Goal: Task Accomplishment & Management: Manage account settings

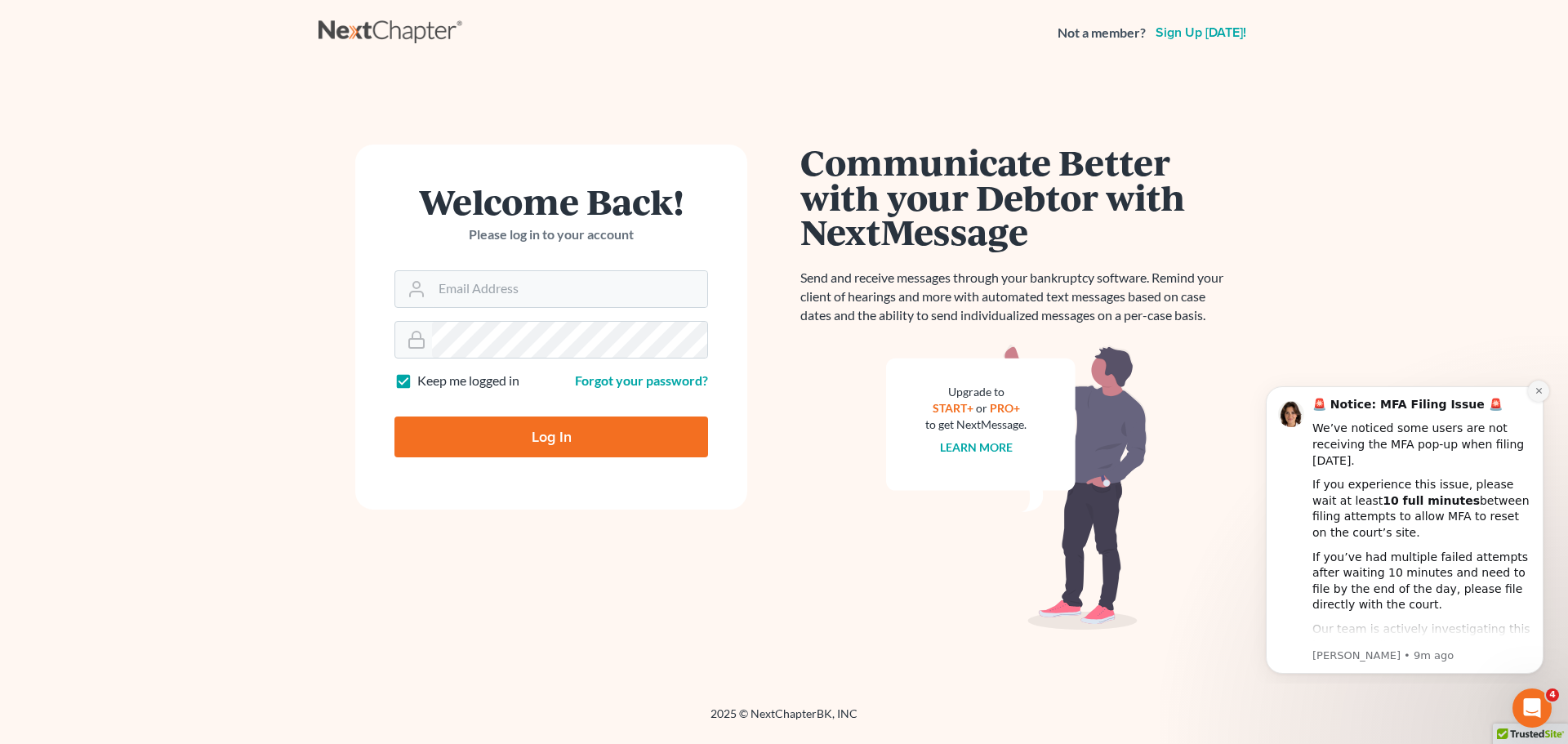
click at [1536, 388] on icon "Dismiss notification" at bounding box center [1539, 389] width 9 height 9
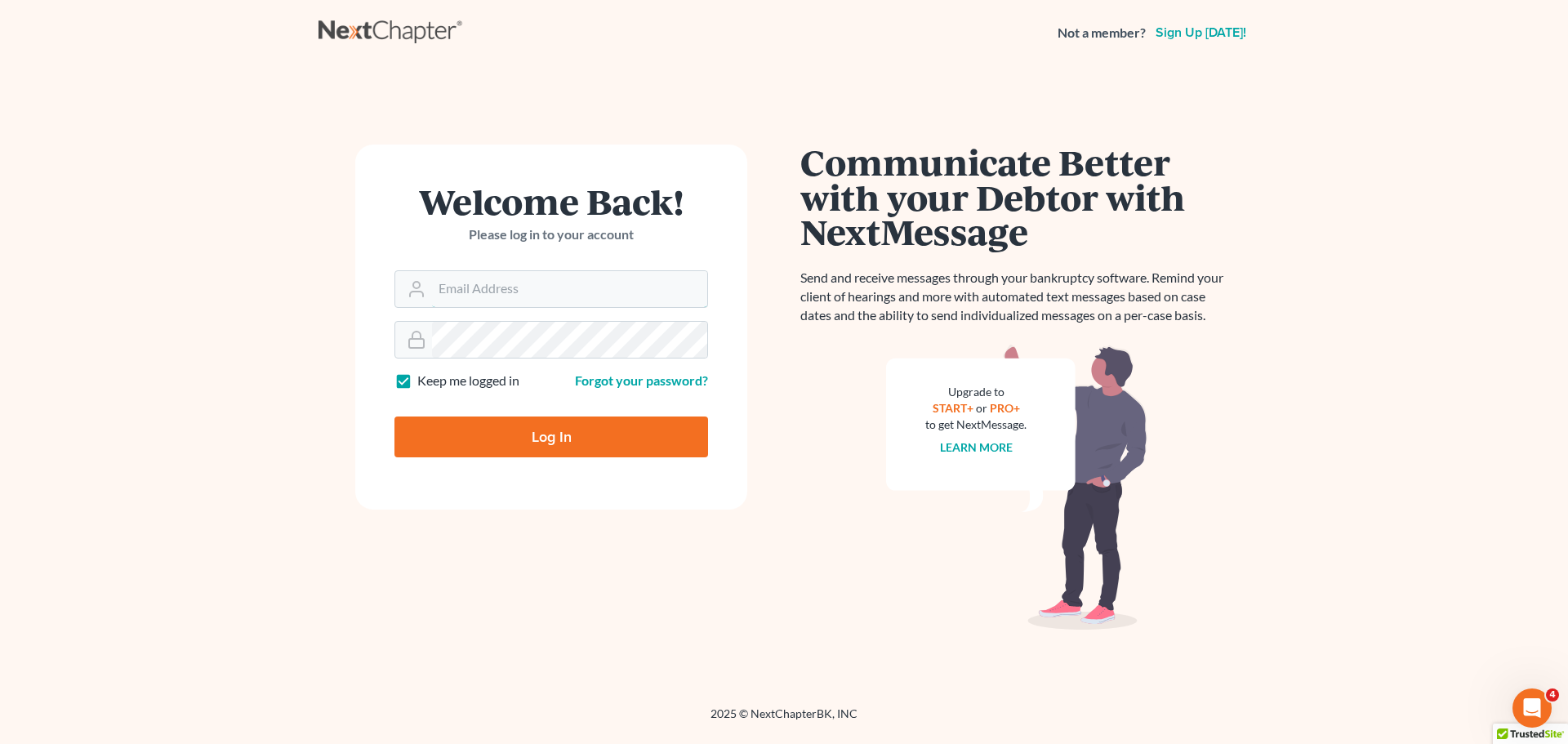
type input "[EMAIL_ADDRESS][DOMAIN_NAME]"
click at [501, 442] on input "Log In" at bounding box center [551, 436] width 314 height 41
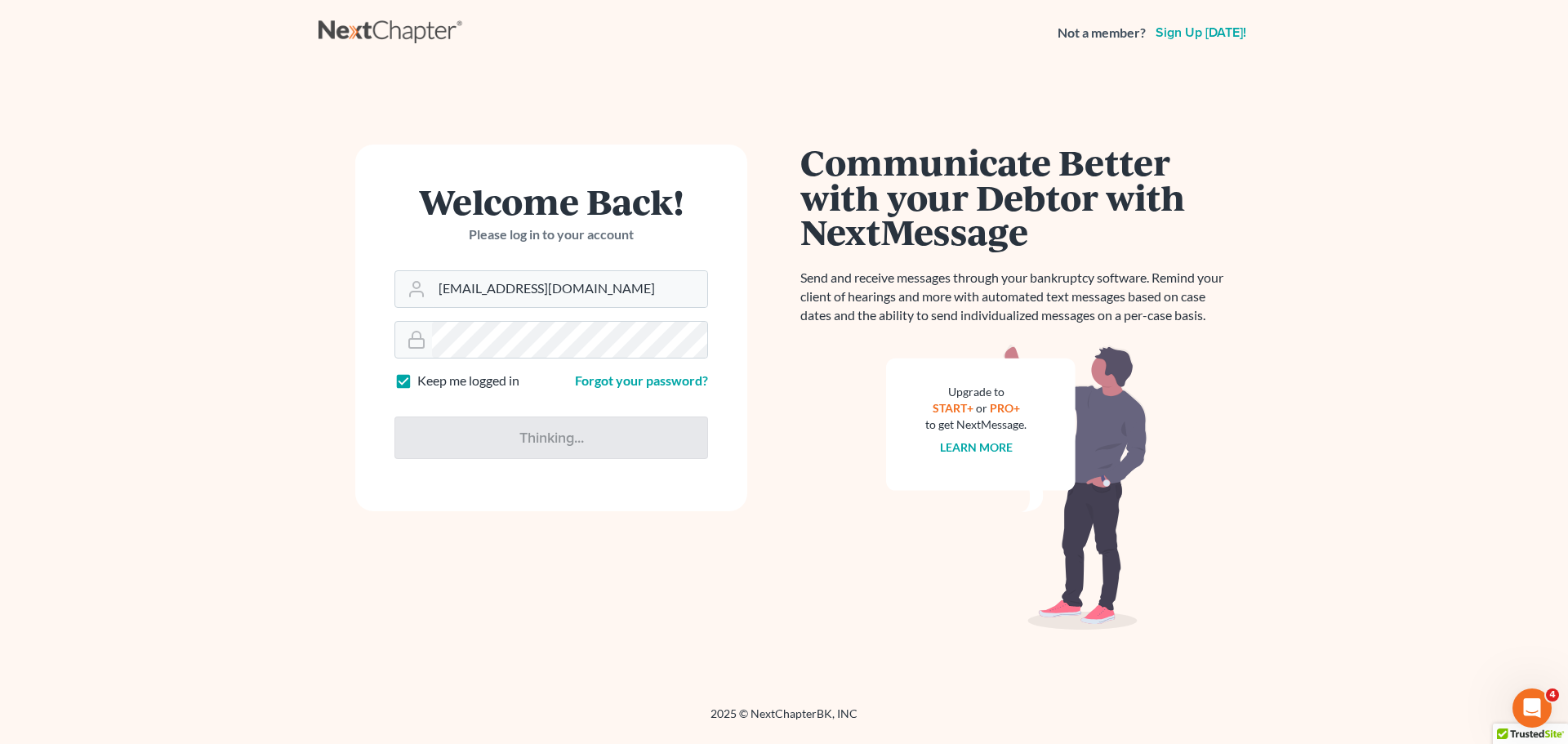
type input "Thinking..."
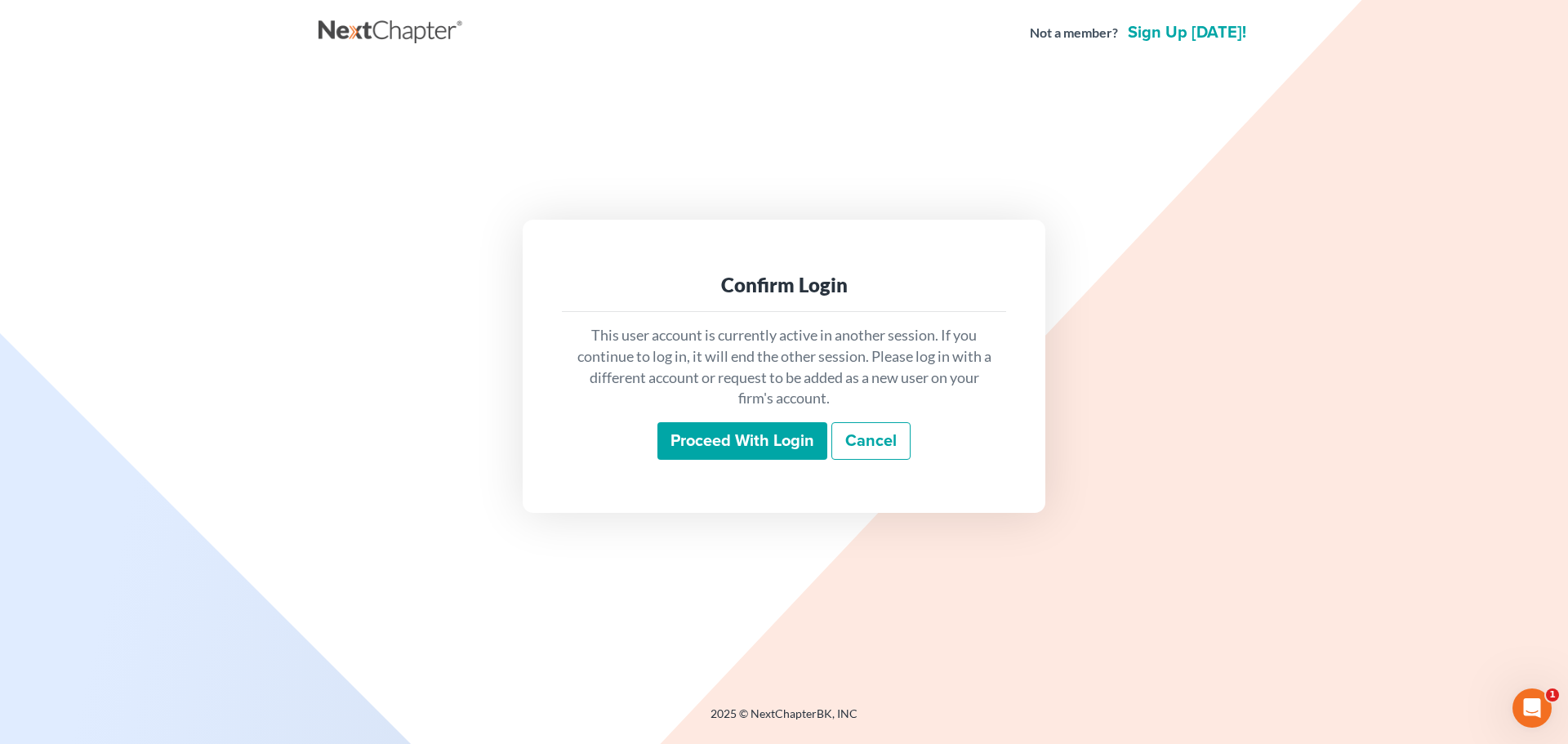
click at [774, 446] on input "Proceed with login" at bounding box center [742, 441] width 170 height 38
